Goal: Task Accomplishment & Management: Use online tool/utility

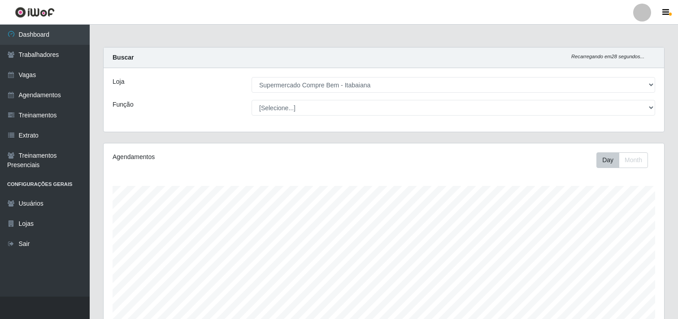
select select "264"
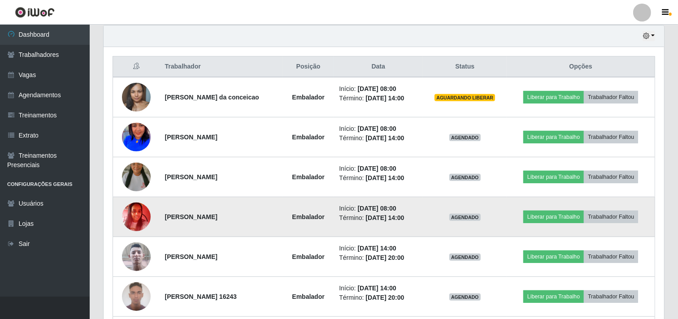
scroll to position [186, 561]
click at [553, 217] on button "Liberar para Trabalho" at bounding box center [554, 217] width 61 height 13
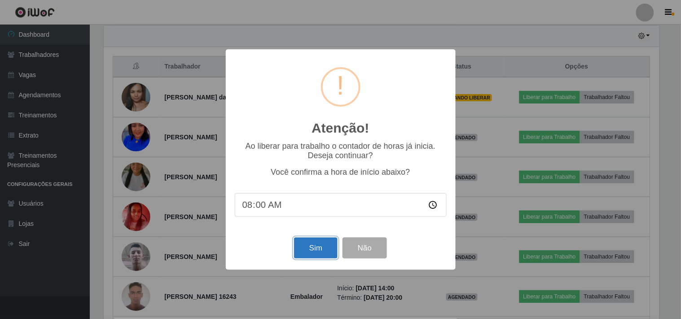
click at [317, 242] on button "Sim" at bounding box center [316, 248] width 44 height 21
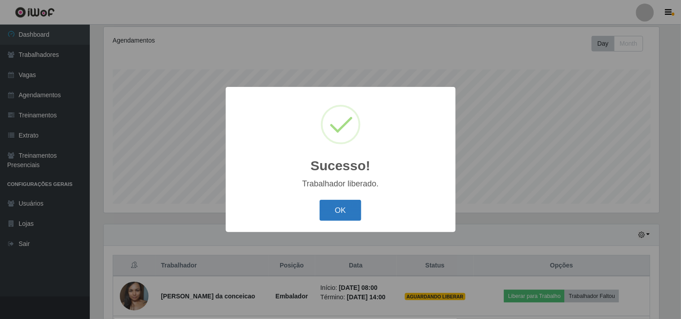
click at [323, 214] on button "OK" at bounding box center [340, 210] width 42 height 21
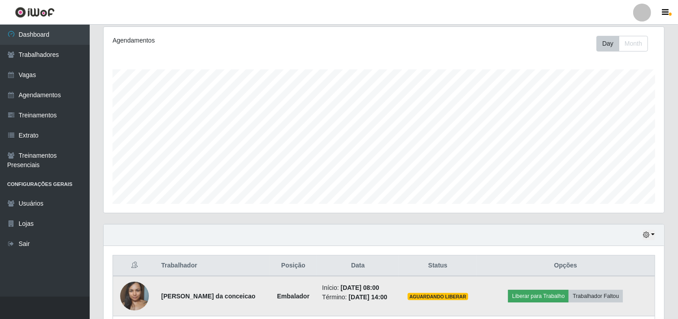
scroll to position [186, 561]
click at [561, 303] on button "Liberar para Trabalho" at bounding box center [538, 296] width 61 height 13
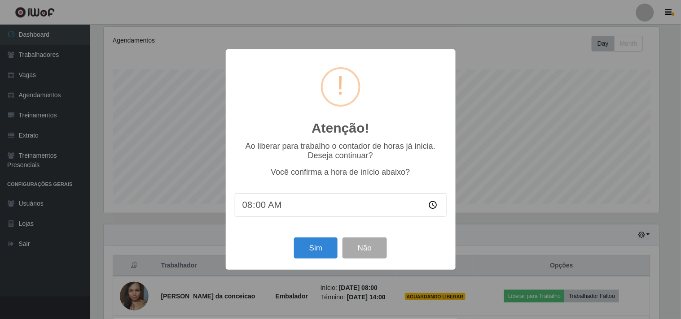
click at [333, 238] on div "Sim Não" at bounding box center [341, 249] width 212 height 26
click at [328, 243] on button "Sim" at bounding box center [316, 248] width 44 height 21
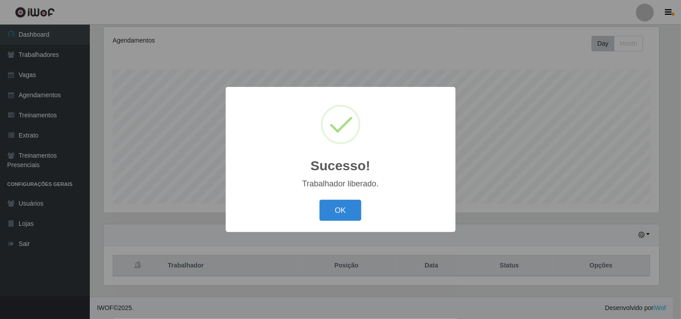
click at [319, 200] on button "OK" at bounding box center [340, 210] width 42 height 21
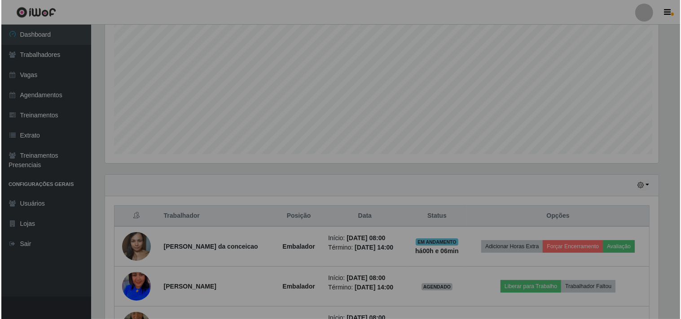
scroll to position [266, 0]
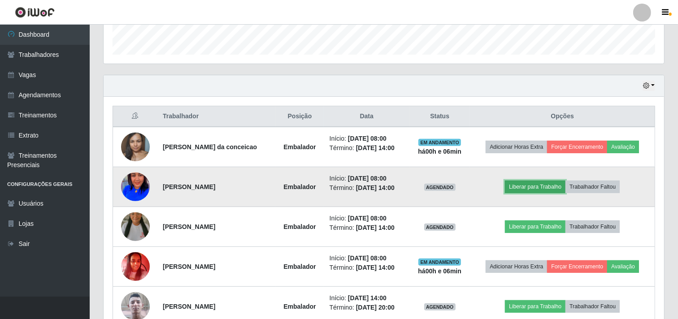
click at [532, 192] on button "Liberar para Trabalho" at bounding box center [535, 187] width 61 height 13
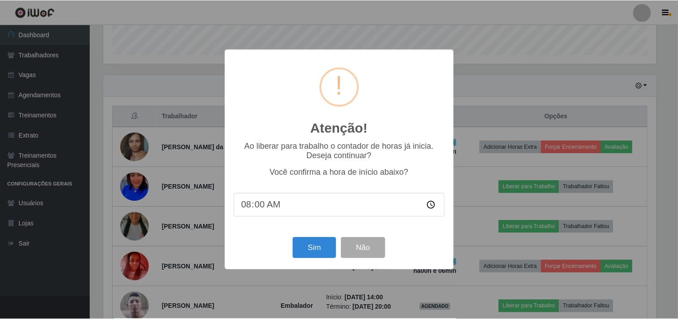
scroll to position [186, 555]
click at [330, 244] on button "Sim" at bounding box center [316, 248] width 44 height 21
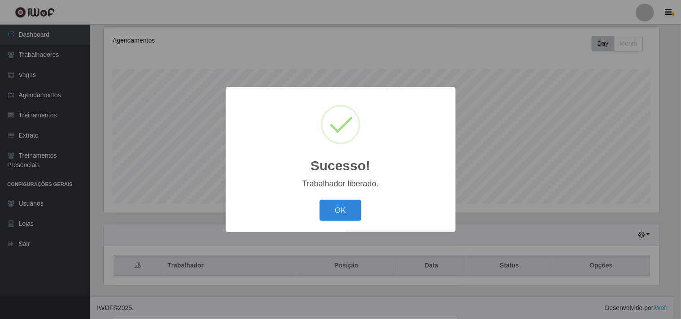
click at [319, 200] on button "OK" at bounding box center [340, 210] width 42 height 21
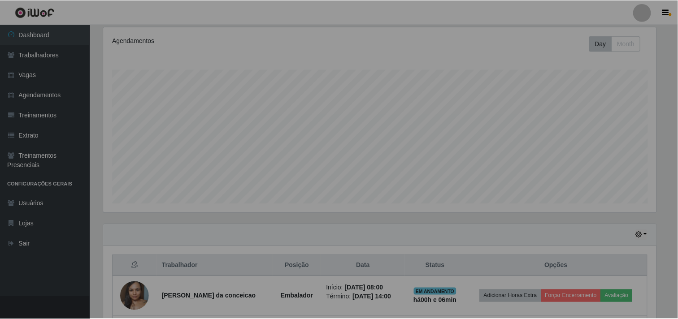
scroll to position [0, 0]
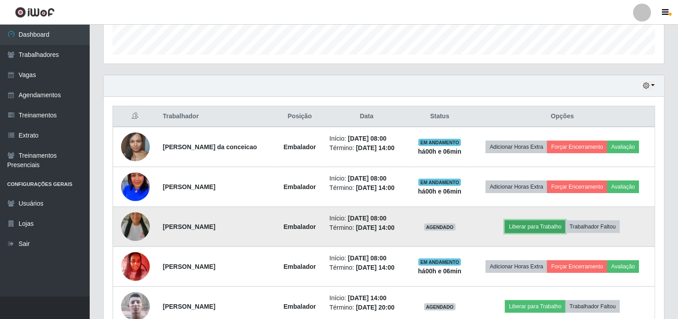
click at [539, 224] on button "Liberar para Trabalho" at bounding box center [535, 227] width 61 height 13
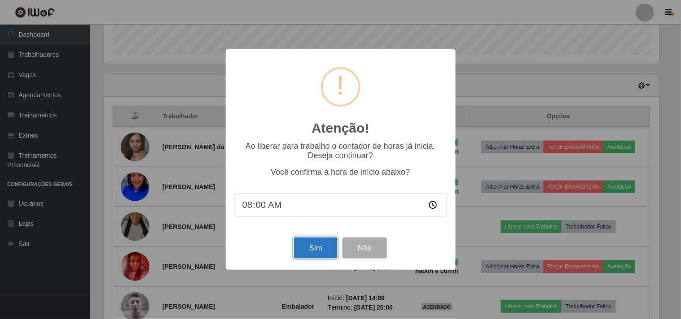
click at [294, 243] on button "Sim" at bounding box center [316, 248] width 44 height 21
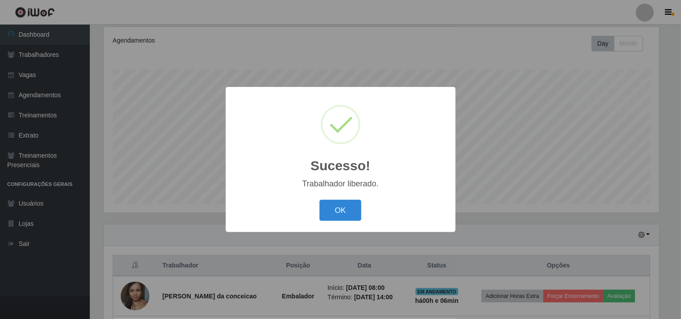
click at [319, 200] on button "OK" at bounding box center [340, 210] width 42 height 21
